Goal: Task Accomplishment & Management: Manage account settings

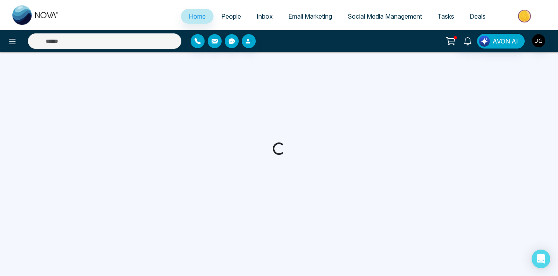
select select "*"
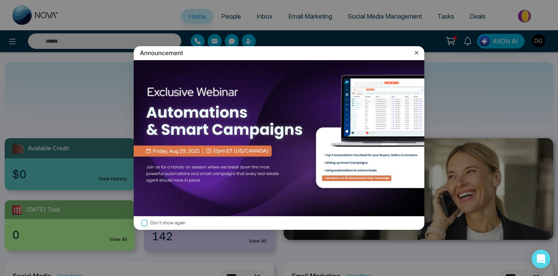
click at [414, 53] on icon at bounding box center [417, 53] width 8 height 8
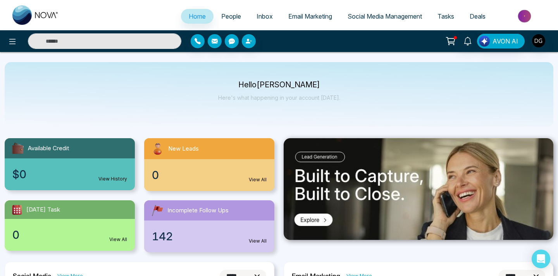
click at [223, 17] on span "People" at bounding box center [231, 16] width 20 height 8
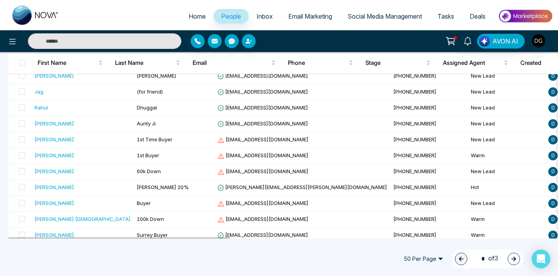
scroll to position [715, 0]
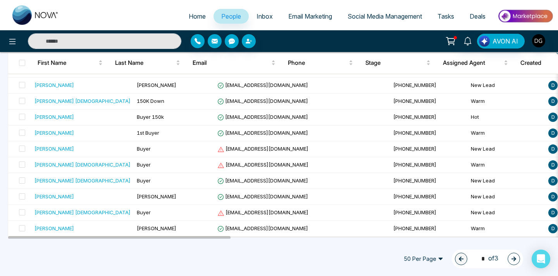
click at [510, 262] on button "button" at bounding box center [514, 258] width 12 height 12
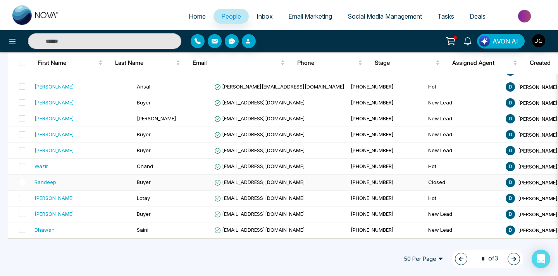
scroll to position [713, 0]
click at [513, 257] on icon "button" at bounding box center [513, 258] width 5 height 5
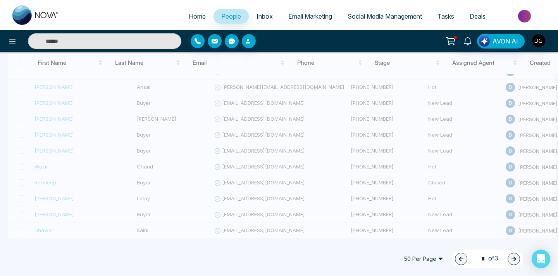
type input "*"
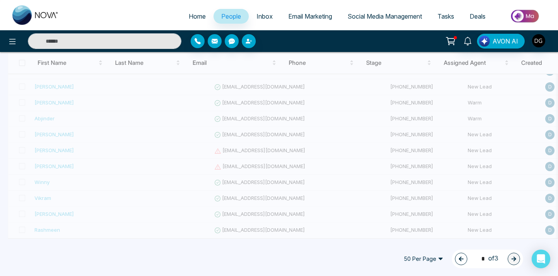
scroll to position [602, 0]
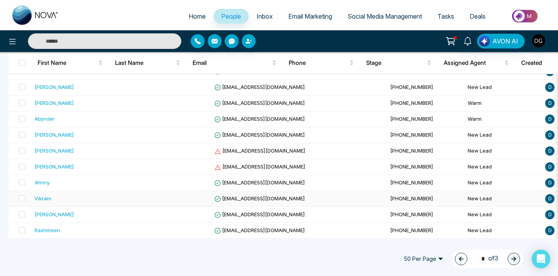
click at [158, 197] on td at bounding box center [173, 199] width 78 height 16
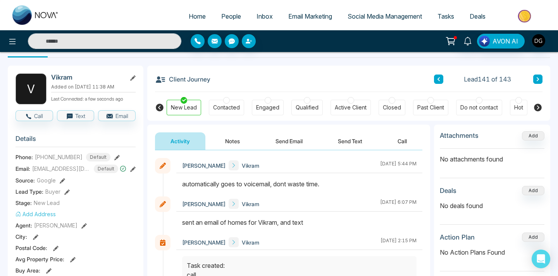
scroll to position [22, 0]
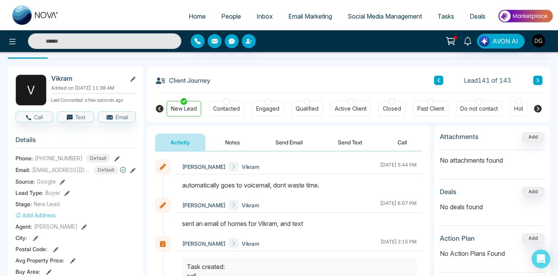
click at [227, 138] on button "Notes" at bounding box center [233, 141] width 46 height 17
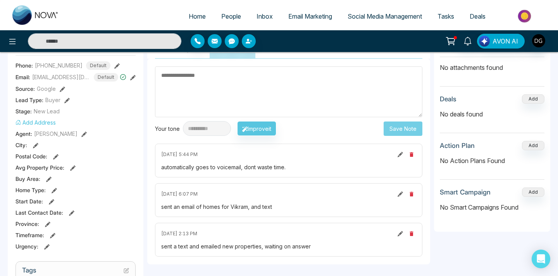
scroll to position [120, 0]
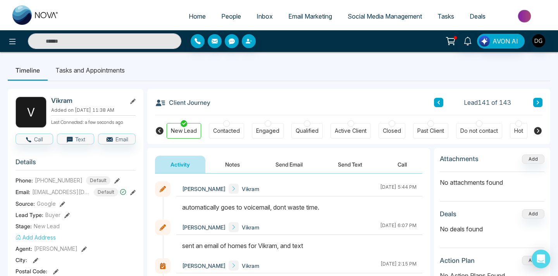
click at [225, 21] on link "People" at bounding box center [231, 16] width 35 height 15
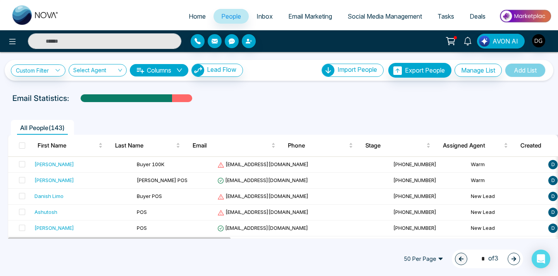
scroll to position [510, 0]
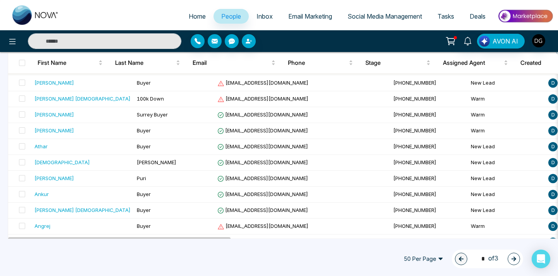
click at [513, 262] on button "button" at bounding box center [514, 258] width 12 height 12
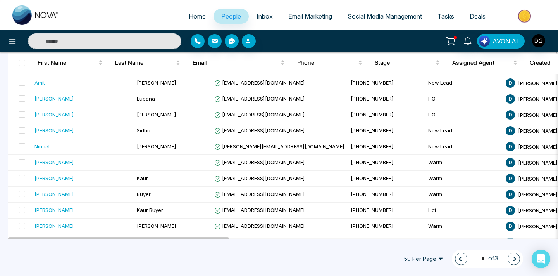
click at [517, 259] on button "button" at bounding box center [514, 258] width 12 height 12
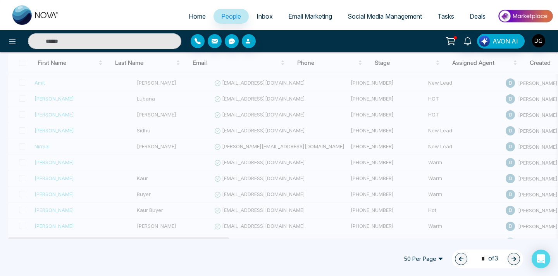
type input "*"
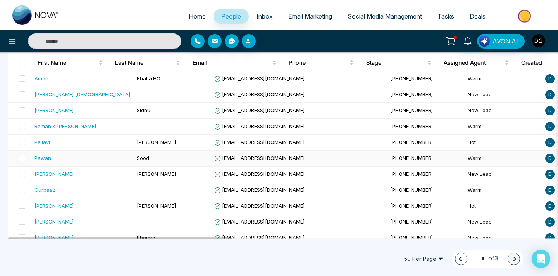
scroll to position [388, 0]
click at [137, 172] on span "[PERSON_NAME]" at bounding box center [157, 173] width 40 height 6
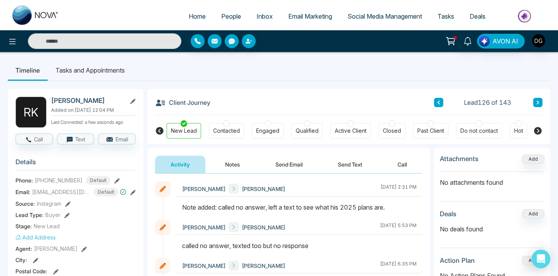
click at [118, 170] on h3 "Details" at bounding box center [76, 164] width 120 height 12
click at [228, 15] on span "People" at bounding box center [231, 16] width 20 height 8
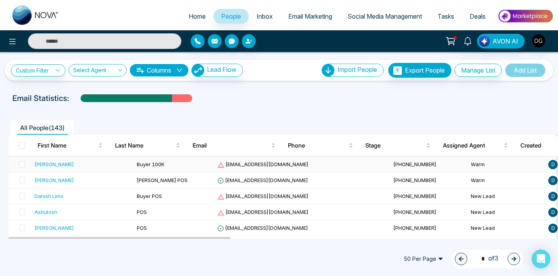
click at [134, 165] on td "Buyer 100K" at bounding box center [174, 165] width 81 height 16
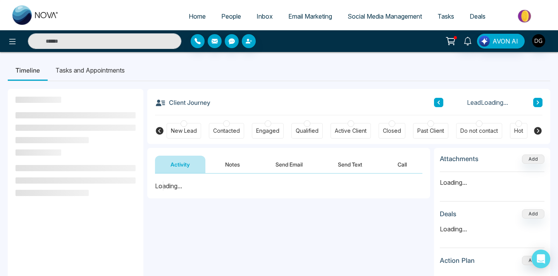
click at [233, 166] on button "Notes" at bounding box center [233, 163] width 46 height 17
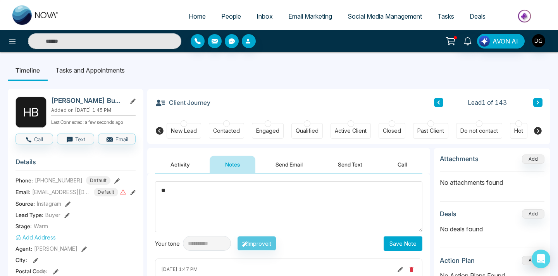
type textarea "*"
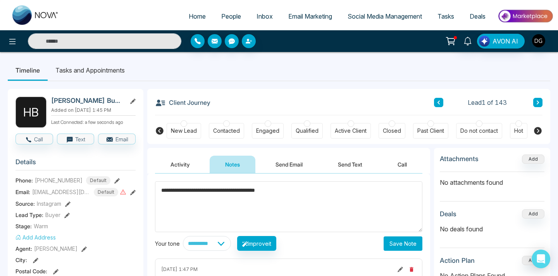
type textarea "**********"
click at [403, 240] on button "Save Note" at bounding box center [403, 243] width 39 height 14
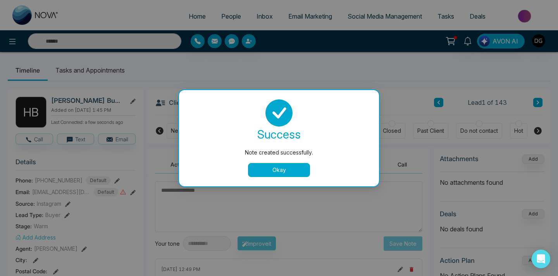
click at [290, 174] on button "Okay" at bounding box center [279, 170] width 62 height 14
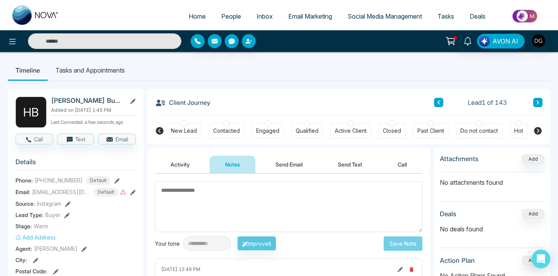
click at [224, 19] on span "People" at bounding box center [231, 16] width 20 height 8
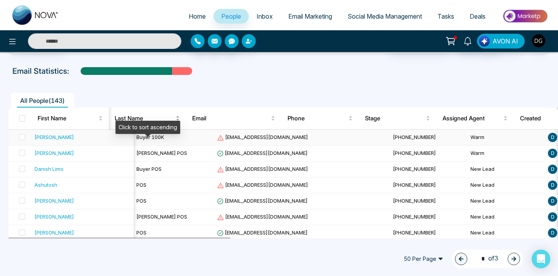
scroll to position [33, 0]
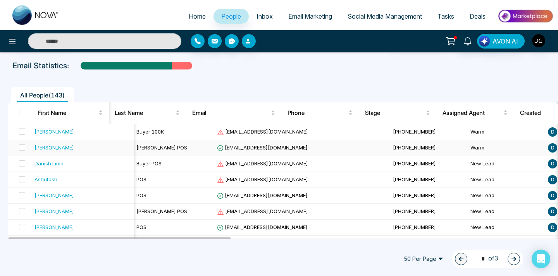
click at [136, 145] on span "[PERSON_NAME] POS" at bounding box center [161, 147] width 51 height 6
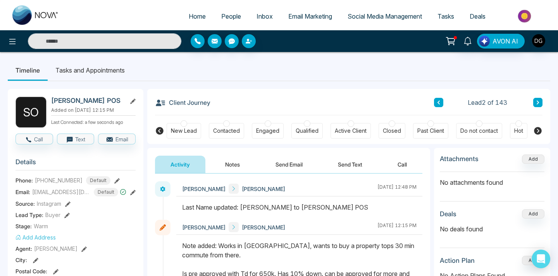
click at [230, 166] on button "Notes" at bounding box center [233, 163] width 46 height 17
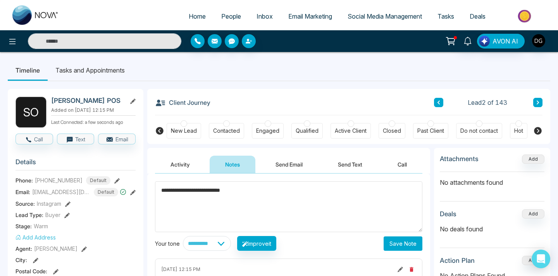
type textarea "**********"
click at [414, 253] on div "**********" at bounding box center [288, 250] width 283 height 155
click at [407, 247] on button "Save Note" at bounding box center [403, 243] width 39 height 14
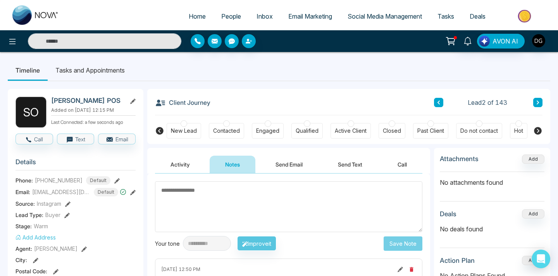
click at [231, 14] on span "People" at bounding box center [231, 16] width 20 height 8
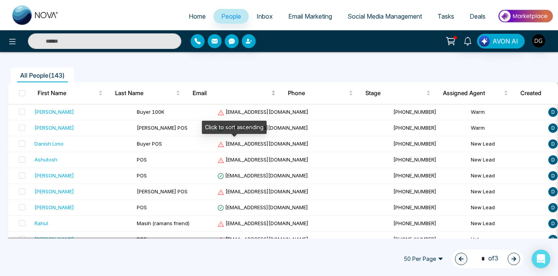
scroll to position [53, 0]
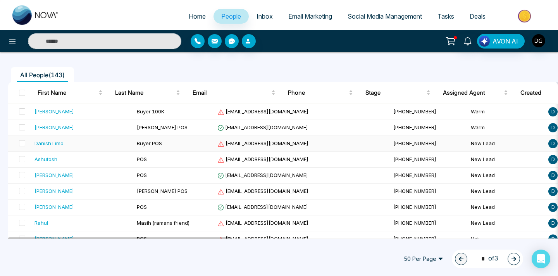
click at [137, 140] on span "Buyer POS" at bounding box center [149, 143] width 25 height 6
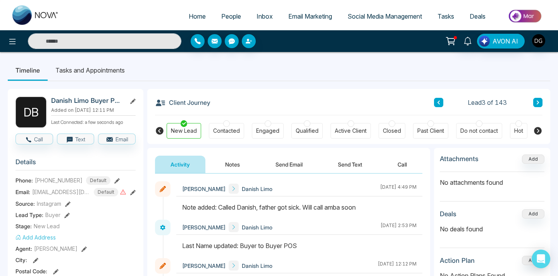
click at [228, 167] on button "Notes" at bounding box center [233, 163] width 46 height 17
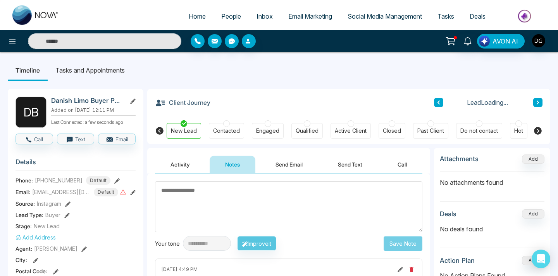
click at [214, 17] on link "People" at bounding box center [231, 16] width 35 height 15
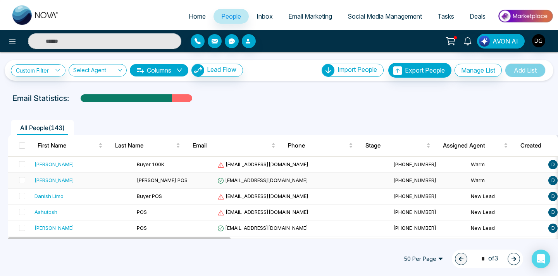
scroll to position [43, 0]
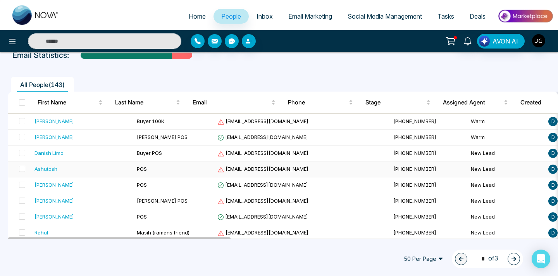
click at [97, 169] on div "Ashutosh" at bounding box center [82, 169] width 96 height 8
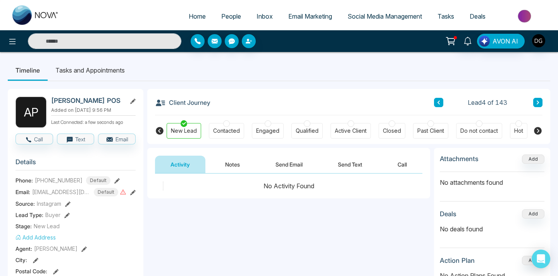
click at [231, 15] on span "People" at bounding box center [231, 16] width 20 height 8
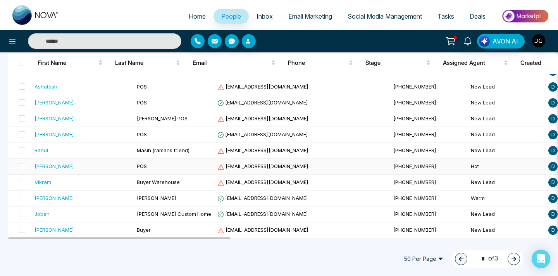
scroll to position [129, 0]
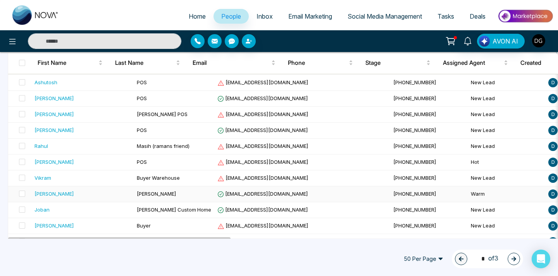
click at [72, 188] on td "[PERSON_NAME]" at bounding box center [82, 194] width 102 height 16
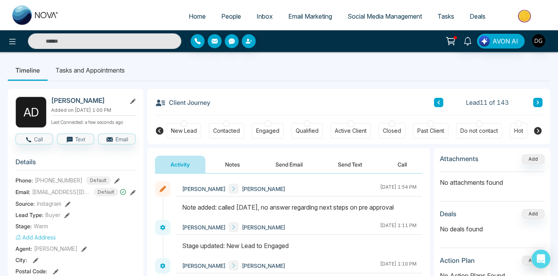
click at [221, 19] on span "People" at bounding box center [231, 16] width 20 height 8
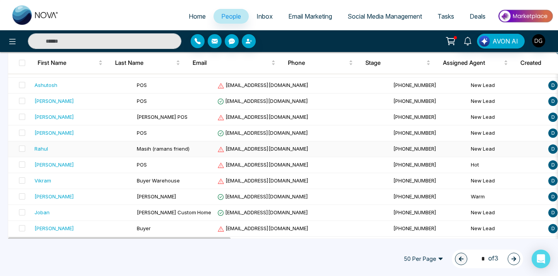
scroll to position [131, 0]
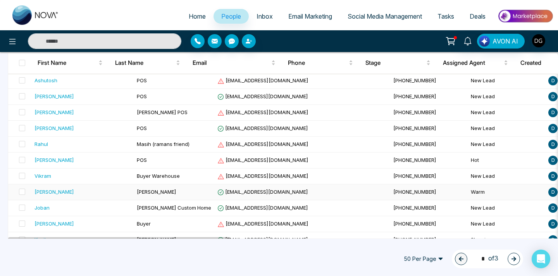
click at [80, 188] on div "[PERSON_NAME]" at bounding box center [82, 192] width 96 height 8
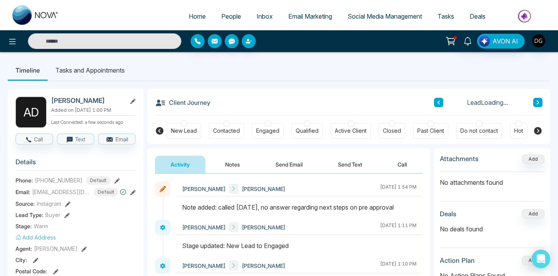
click at [233, 165] on button "Notes" at bounding box center [233, 163] width 46 height 17
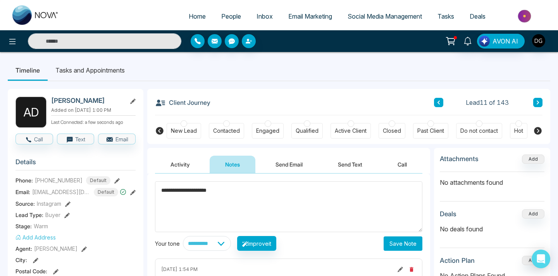
type textarea "**********"
click at [409, 243] on button "Save Note" at bounding box center [403, 243] width 39 height 14
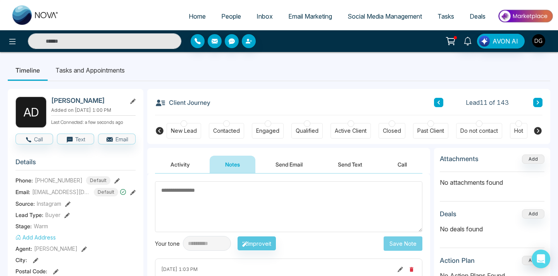
click at [253, 206] on textarea at bounding box center [288, 206] width 267 height 51
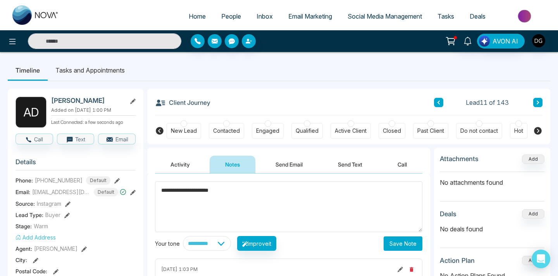
type textarea "**********"
click at [401, 247] on button "Save Note" at bounding box center [403, 243] width 39 height 14
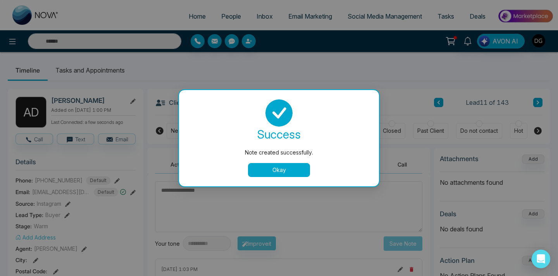
click at [269, 165] on button "Okay" at bounding box center [279, 170] width 62 height 14
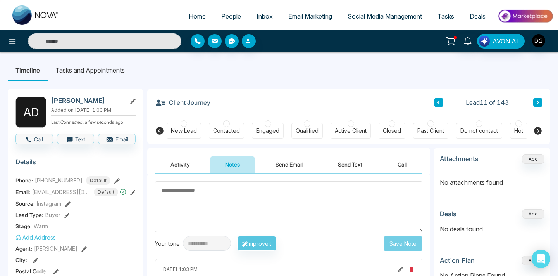
click at [223, 17] on span "People" at bounding box center [231, 16] width 20 height 8
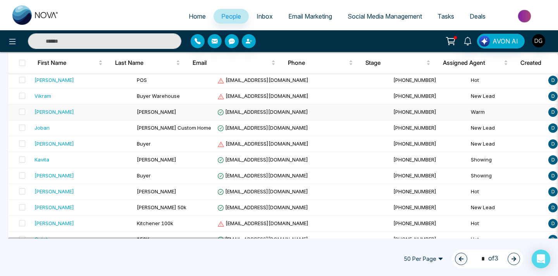
scroll to position [219, 0]
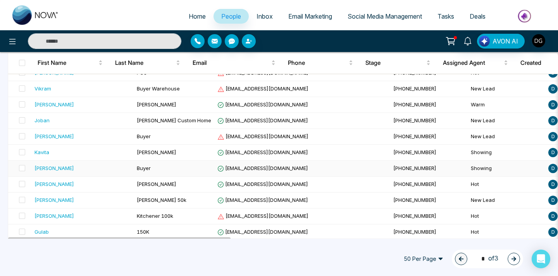
click at [97, 167] on div "[PERSON_NAME]" at bounding box center [82, 168] width 96 height 8
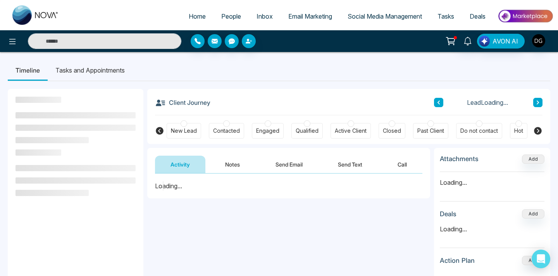
click at [218, 167] on button "Notes" at bounding box center [233, 163] width 46 height 17
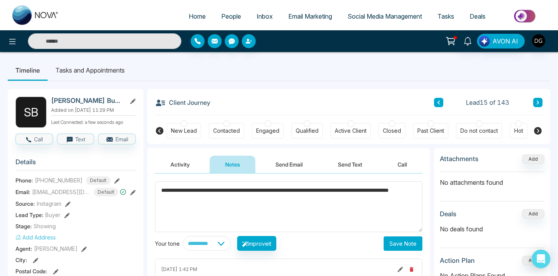
type textarea "**********"
click at [405, 237] on button "Save Note" at bounding box center [403, 243] width 39 height 14
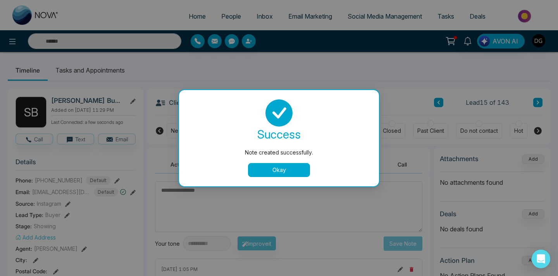
click at [268, 160] on div "success Note created successfully. Okay" at bounding box center [278, 138] width 181 height 78
click at [266, 166] on button "Okay" at bounding box center [279, 170] width 62 height 14
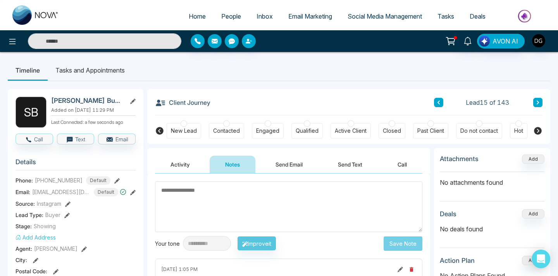
click at [222, 6] on ul "Home People Inbox Email Marketing Social Media Management Tasks Deals" at bounding box center [310, 16] width 487 height 21
click at [221, 16] on span "People" at bounding box center [231, 16] width 20 height 8
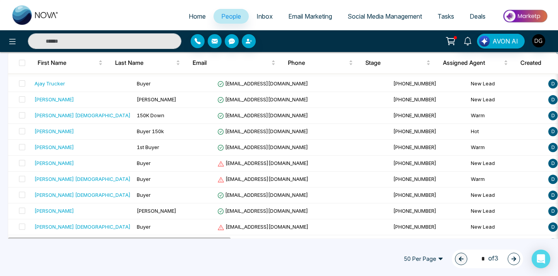
scroll to position [715, 0]
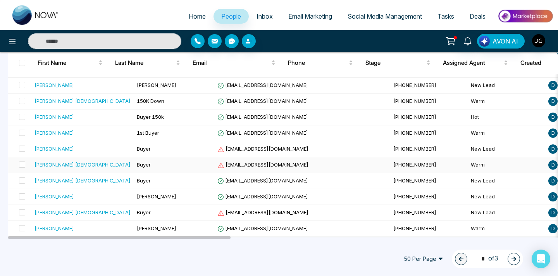
click at [140, 164] on td "Buyer" at bounding box center [174, 165] width 81 height 16
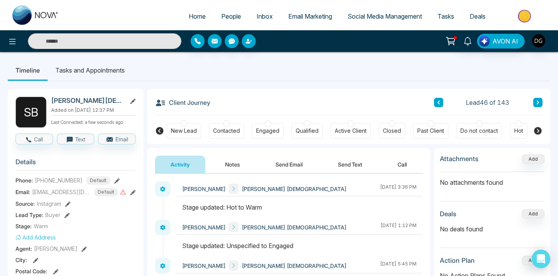
click at [224, 162] on button "Notes" at bounding box center [233, 163] width 46 height 17
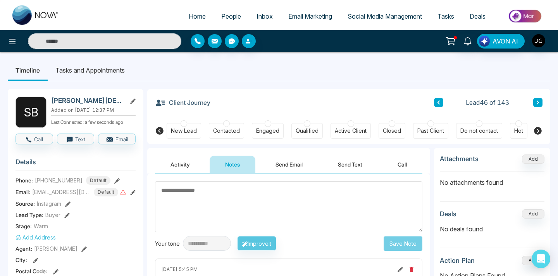
click at [214, 20] on link "People" at bounding box center [231, 16] width 35 height 15
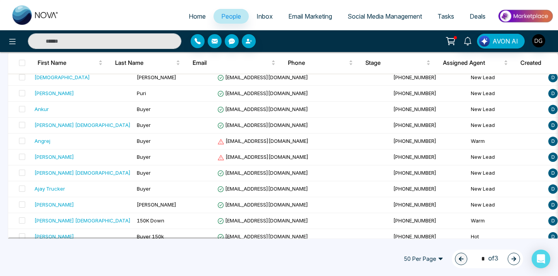
scroll to position [715, 0]
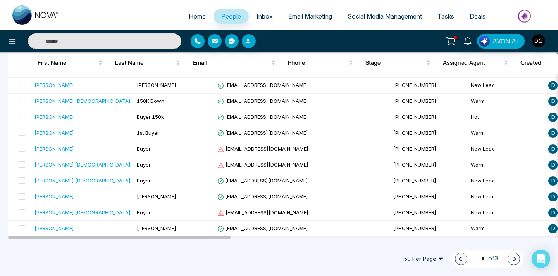
click at [510, 258] on button "button" at bounding box center [514, 258] width 12 height 12
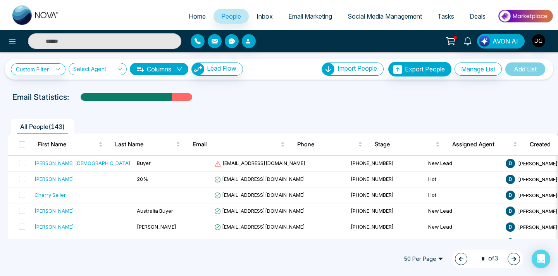
scroll to position [0, 0]
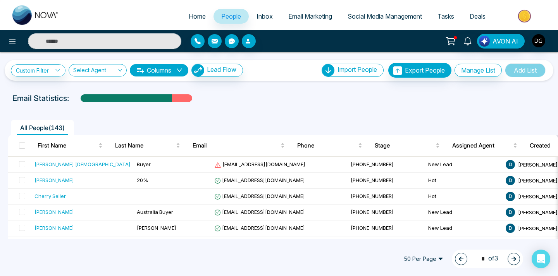
click at [229, 19] on span "People" at bounding box center [231, 16] width 20 height 8
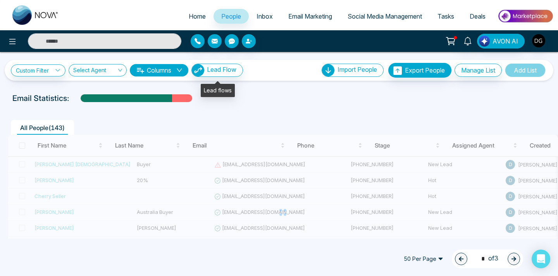
type input "*"
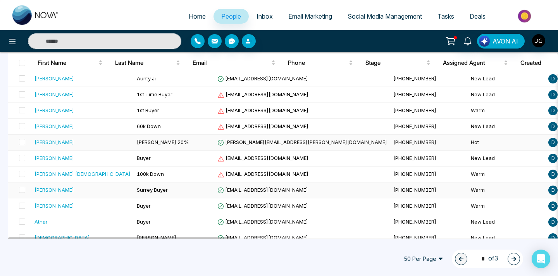
scroll to position [437, 0]
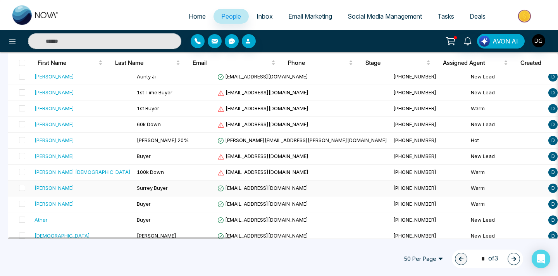
click at [137, 186] on span "Surrey Buyer" at bounding box center [152, 187] width 31 height 6
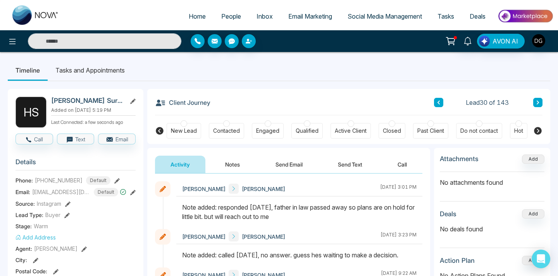
click at [517, 128] on div "Hot" at bounding box center [518, 131] width 9 height 8
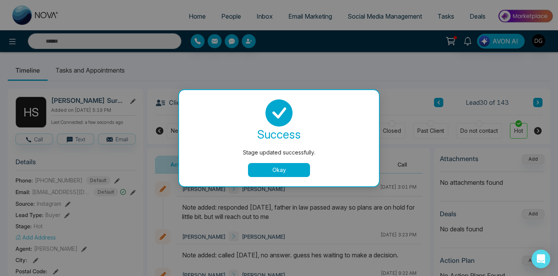
click at [272, 169] on button "Okay" at bounding box center [279, 170] width 62 height 14
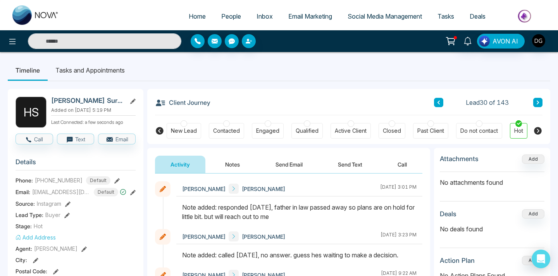
click at [232, 16] on span "People" at bounding box center [231, 16] width 20 height 8
